Goal: Task Accomplishment & Management: Use online tool/utility

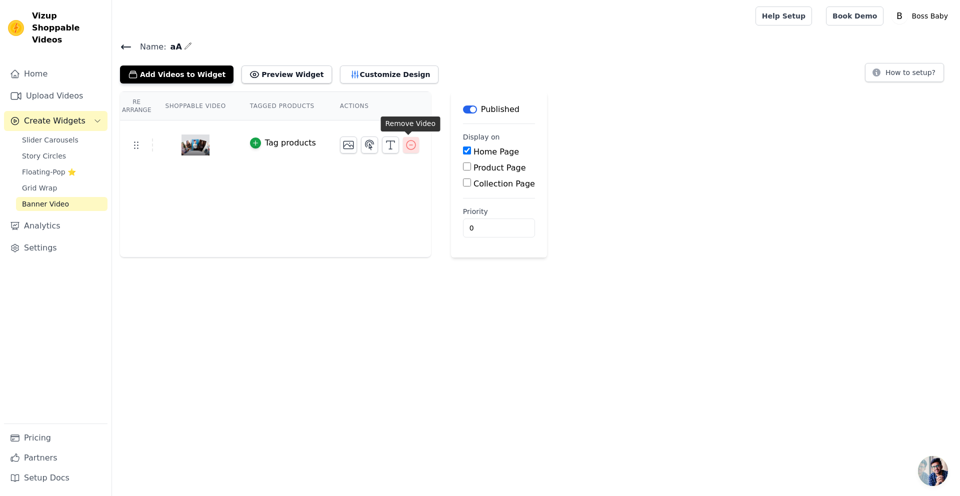
click at [407, 148] on icon "button" at bounding box center [411, 145] width 12 height 12
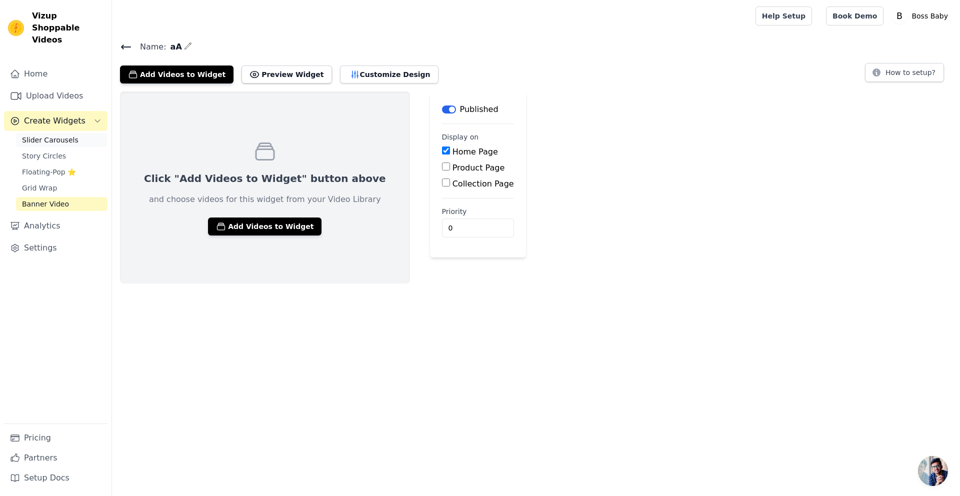
click at [87, 133] on link "Slider Carousels" at bounding box center [62, 140] width 92 height 14
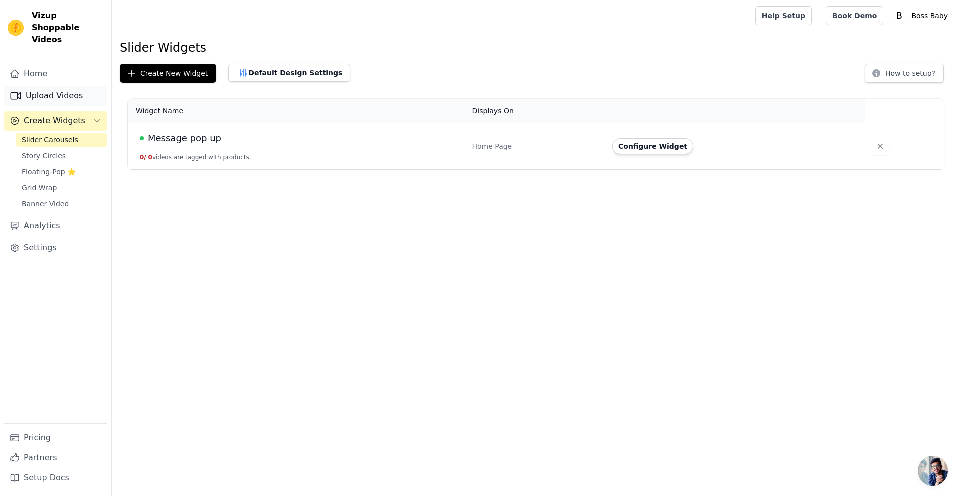
click at [54, 88] on link "Upload Videos" at bounding box center [56, 96] width 104 height 20
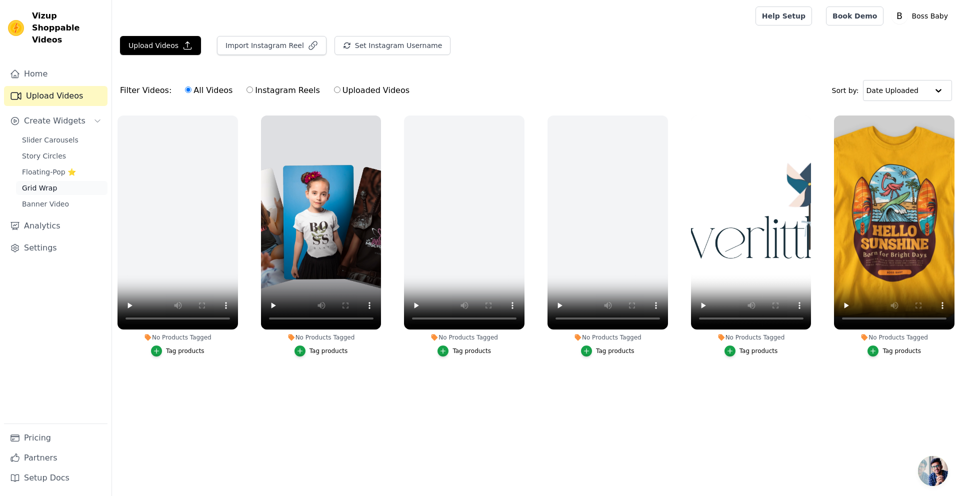
click at [76, 181] on link "Grid Wrap" at bounding box center [62, 188] width 92 height 14
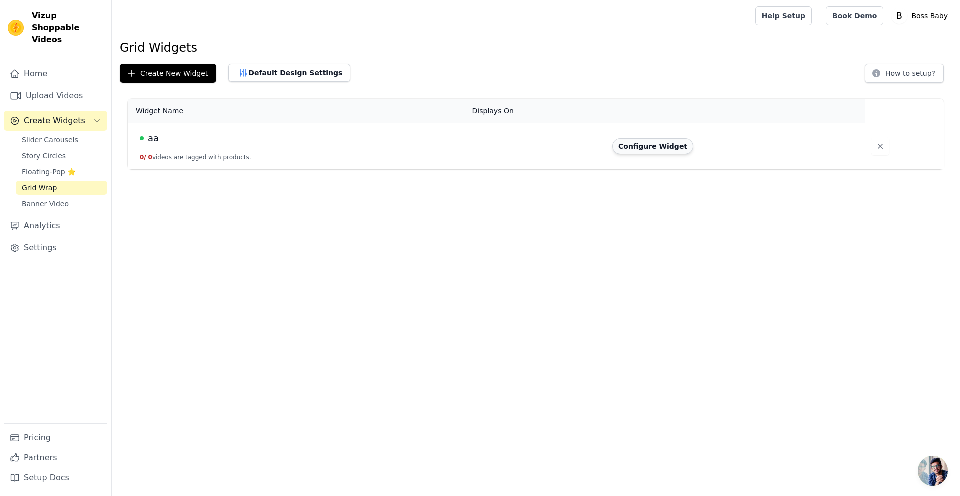
click at [647, 150] on button "Configure Widget" at bounding box center [653, 147] width 81 height 16
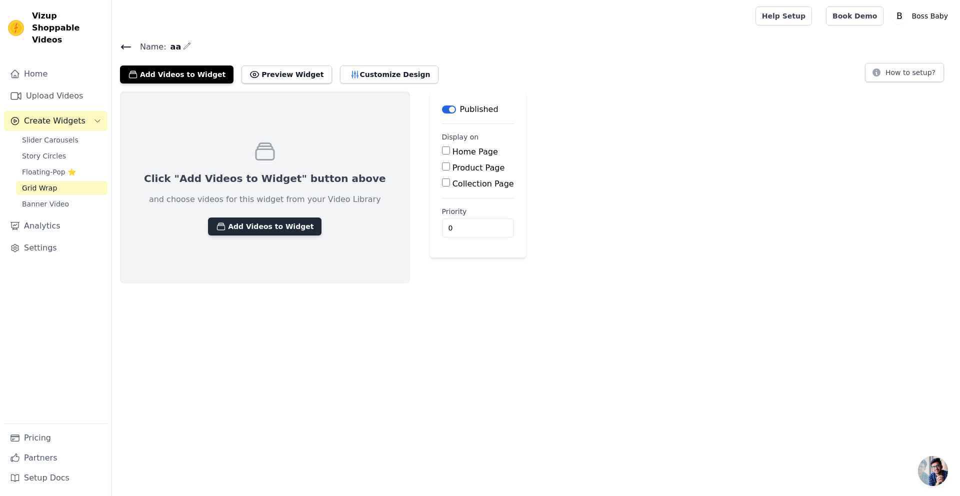
click at [274, 225] on button "Add Videos to Widget" at bounding box center [265, 227] width 114 height 18
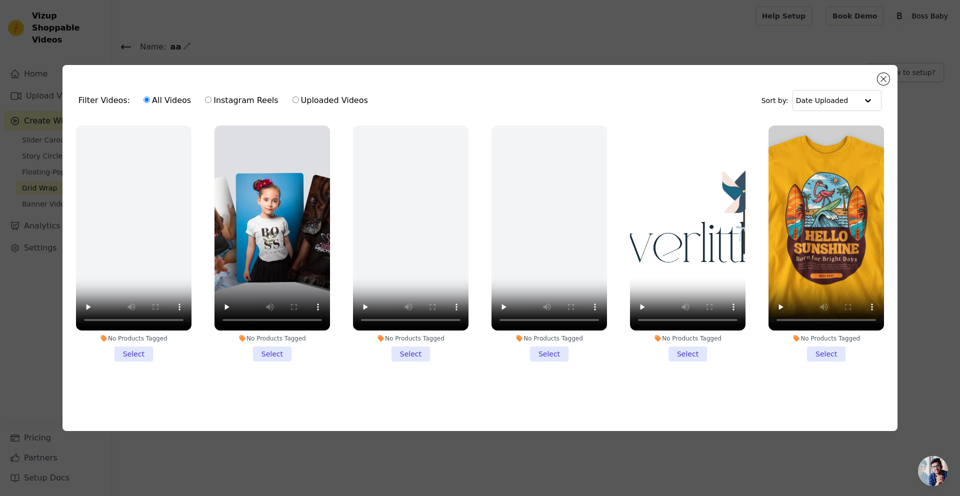
click at [689, 350] on li "No Products Tagged Select" at bounding box center [688, 244] width 116 height 237
click at [0, 0] on input "No Products Tagged Select" at bounding box center [0, 0] width 0 height 0
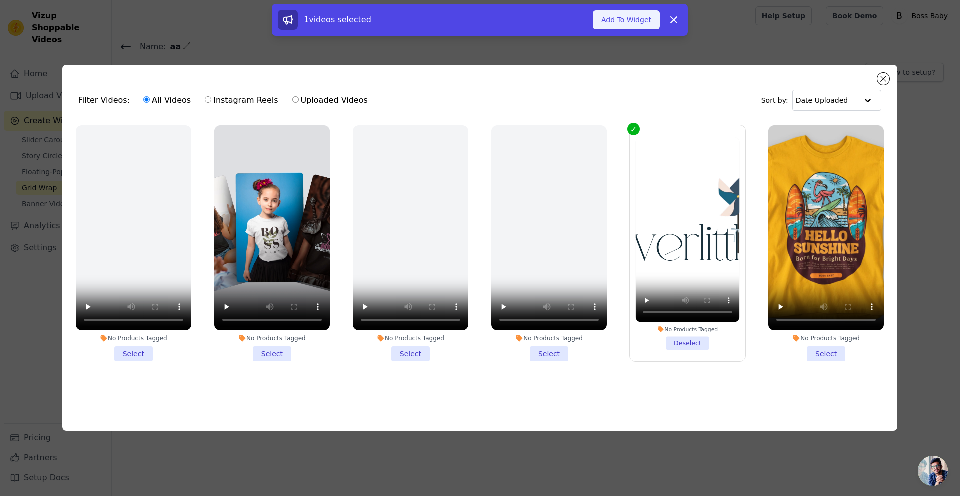
click at [623, 27] on button "Add To Widget" at bounding box center [626, 20] width 67 height 19
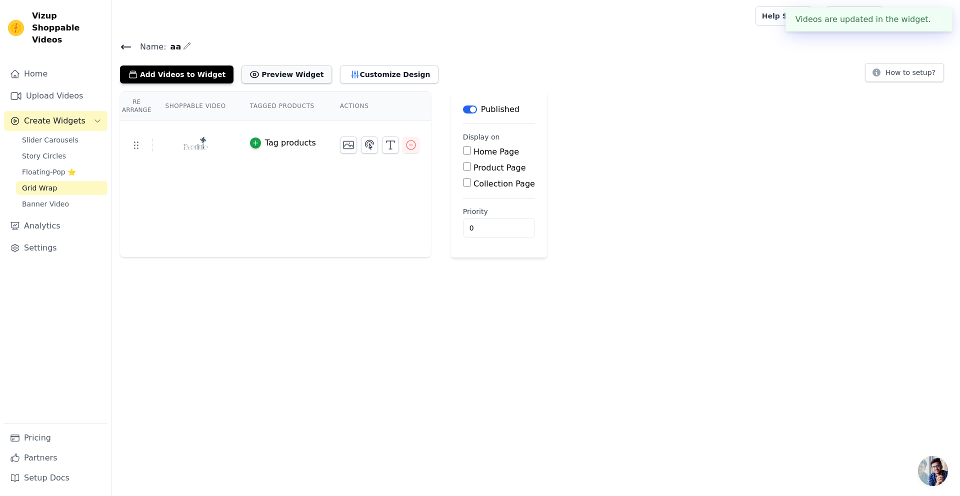
click at [285, 74] on button "Preview Widget" at bounding box center [287, 75] width 90 height 18
click at [463, 150] on input "Home Page" at bounding box center [467, 151] width 8 height 8
checkbox input "true"
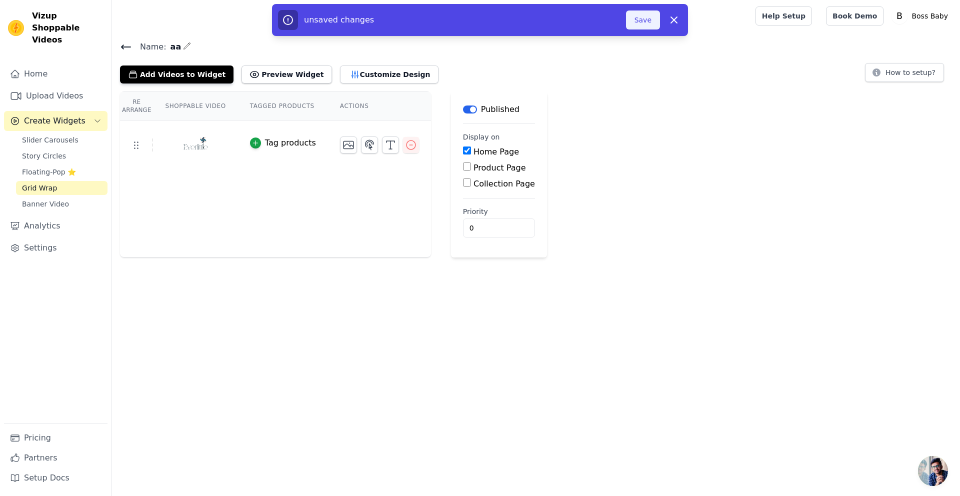
click at [641, 22] on button "Save" at bounding box center [643, 20] width 34 height 19
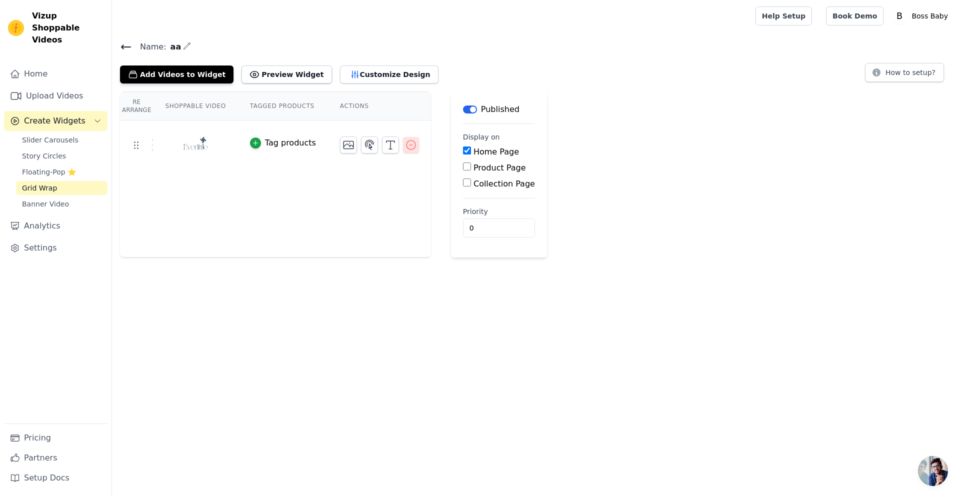
click at [409, 146] on icon "button" at bounding box center [411, 145] width 12 height 12
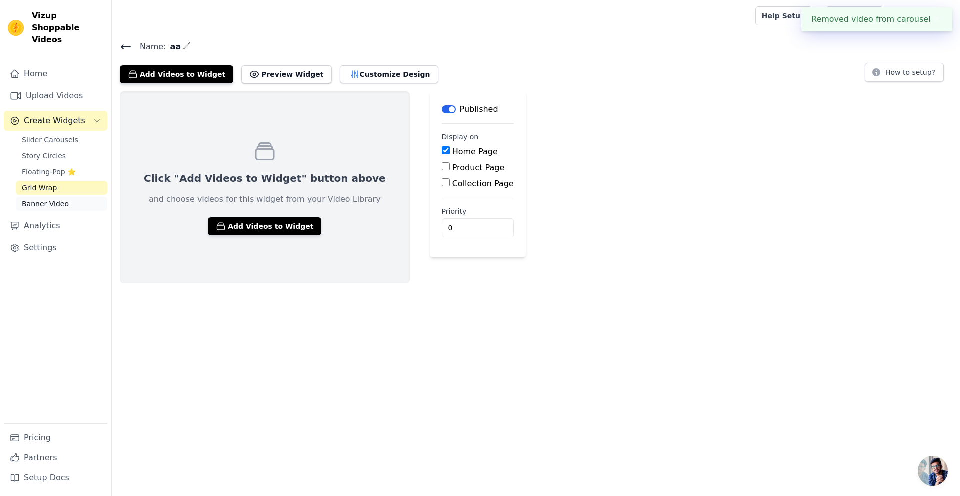
click at [62, 198] on link "Banner Video" at bounding box center [62, 204] width 92 height 14
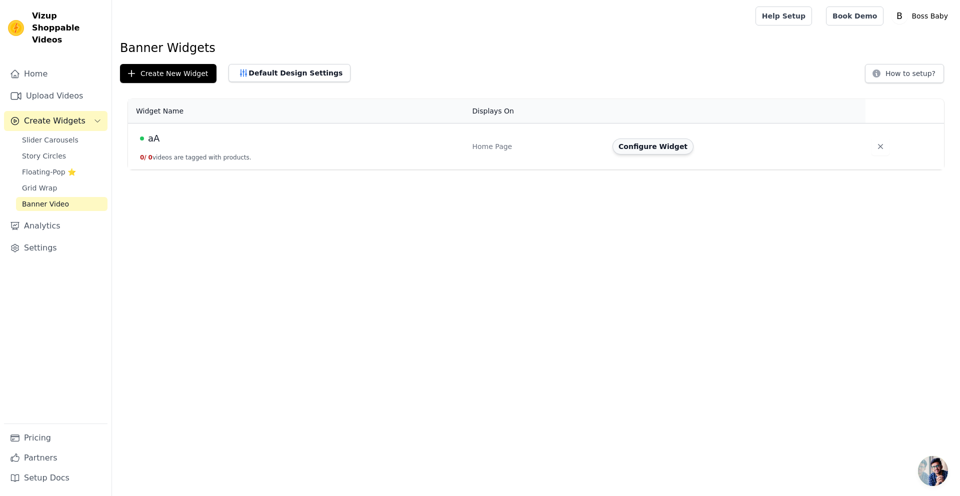
click at [643, 146] on button "Configure Widget" at bounding box center [653, 147] width 81 height 16
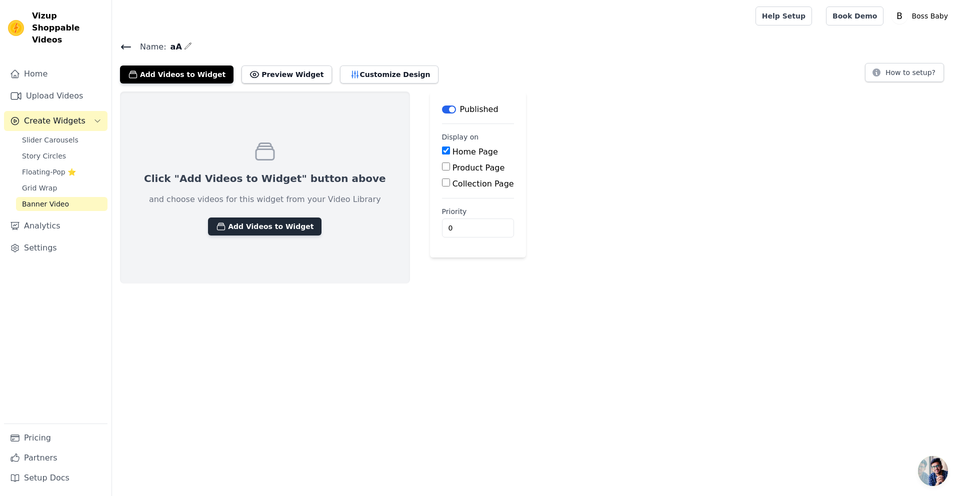
click at [267, 233] on button "Add Videos to Widget" at bounding box center [265, 227] width 114 height 18
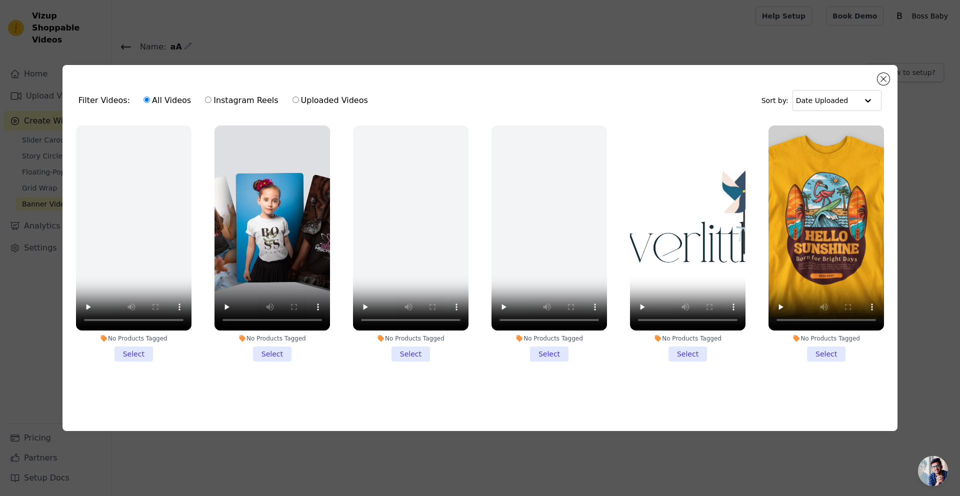
click at [690, 352] on li "No Products Tagged Select" at bounding box center [688, 244] width 116 height 237
click at [0, 0] on input "No Products Tagged Select" at bounding box center [0, 0] width 0 height 0
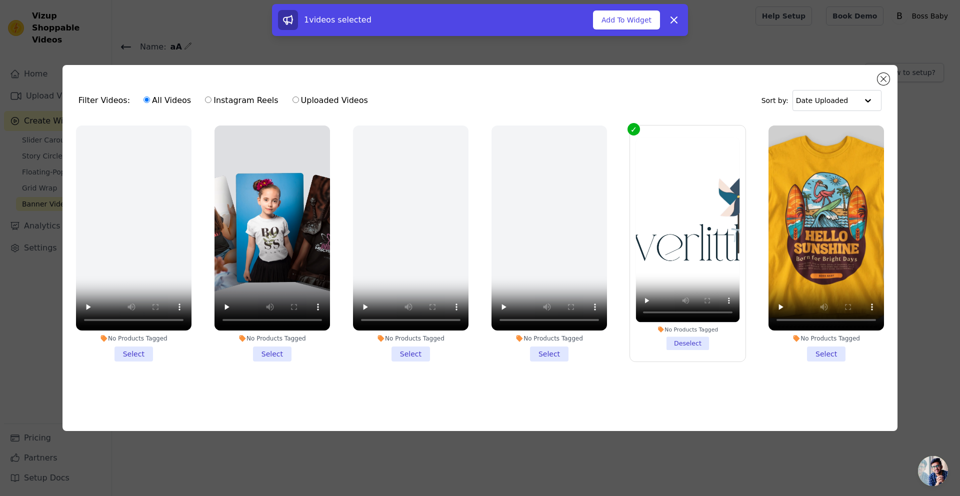
click at [627, 34] on div "1 videos selected Add To Widget Dismiss" at bounding box center [480, 20] width 416 height 32
click at [633, 25] on button "Add To Widget" at bounding box center [626, 20] width 67 height 19
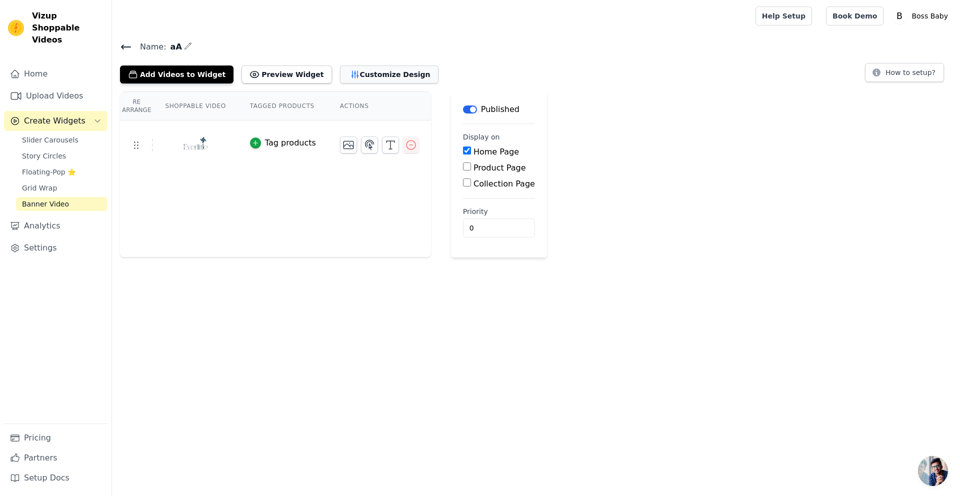
click at [345, 76] on button "Customize Design" at bounding box center [389, 75] width 99 height 18
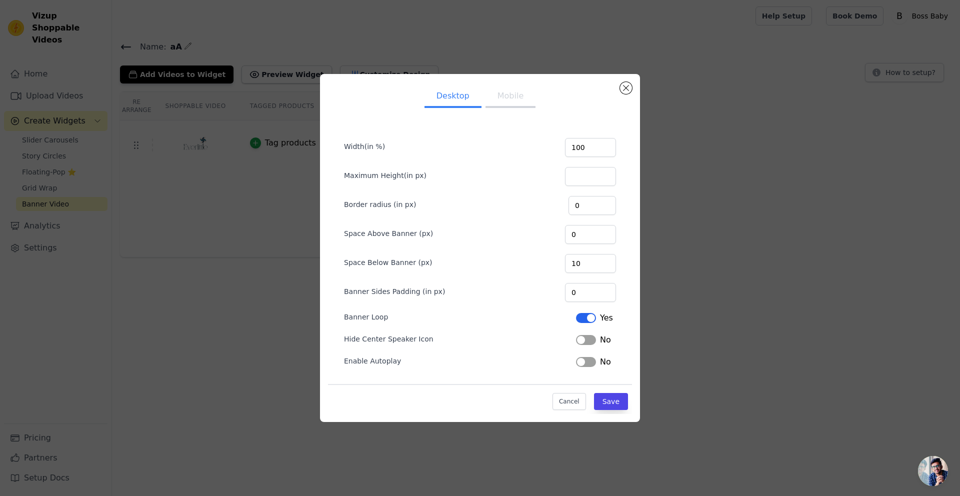
click at [587, 363] on button "Label" at bounding box center [586, 362] width 20 height 10
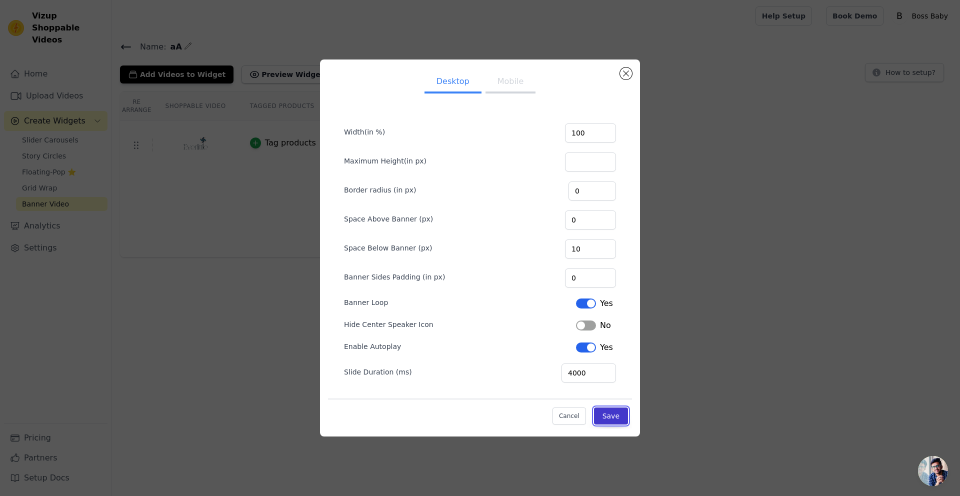
click at [617, 419] on button "Save" at bounding box center [611, 416] width 34 height 17
